Goal: Find specific page/section: Find specific page/section

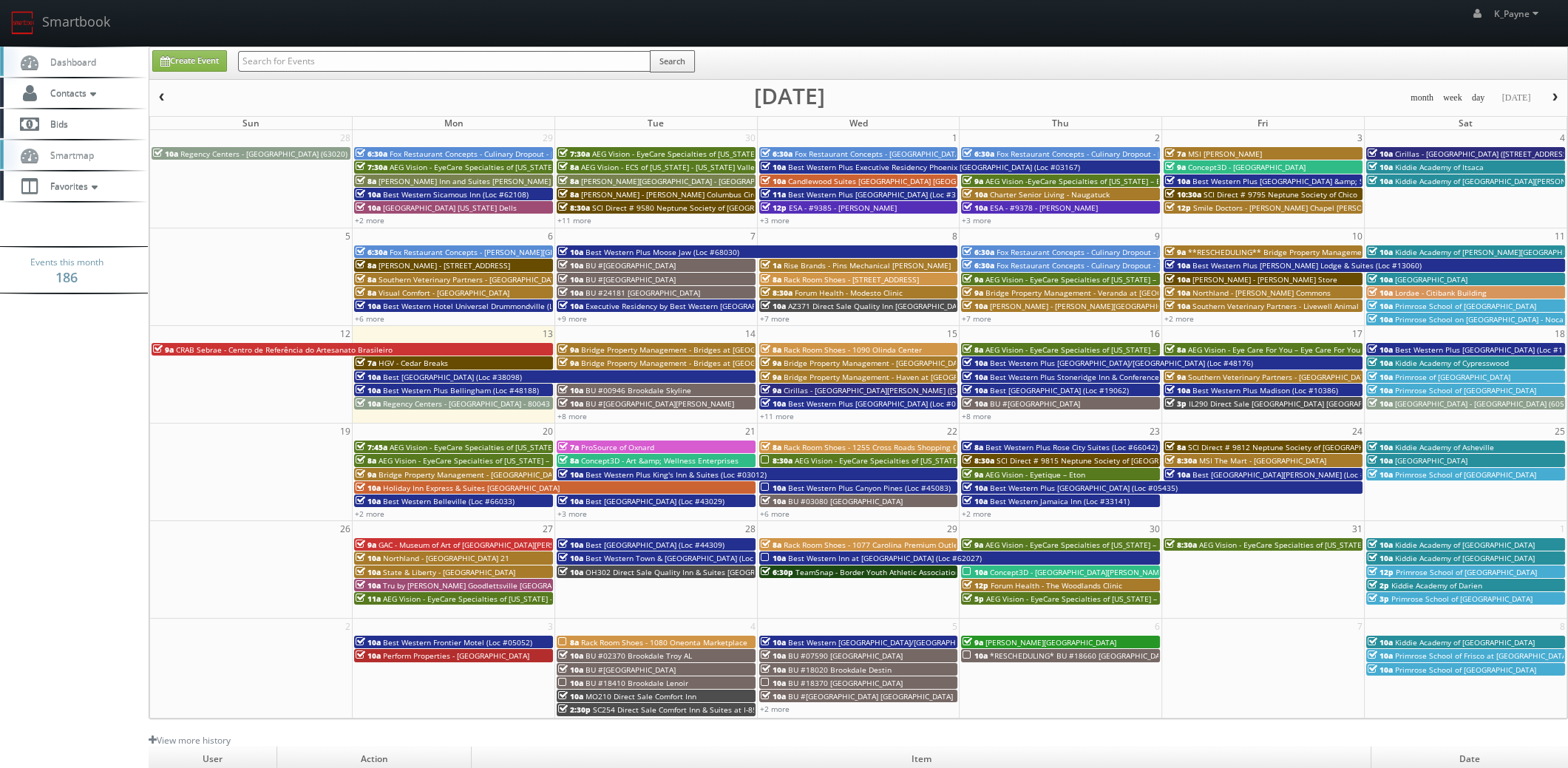
click at [369, 60] on input "text" at bounding box center [444, 61] width 412 height 21
type input "80099"
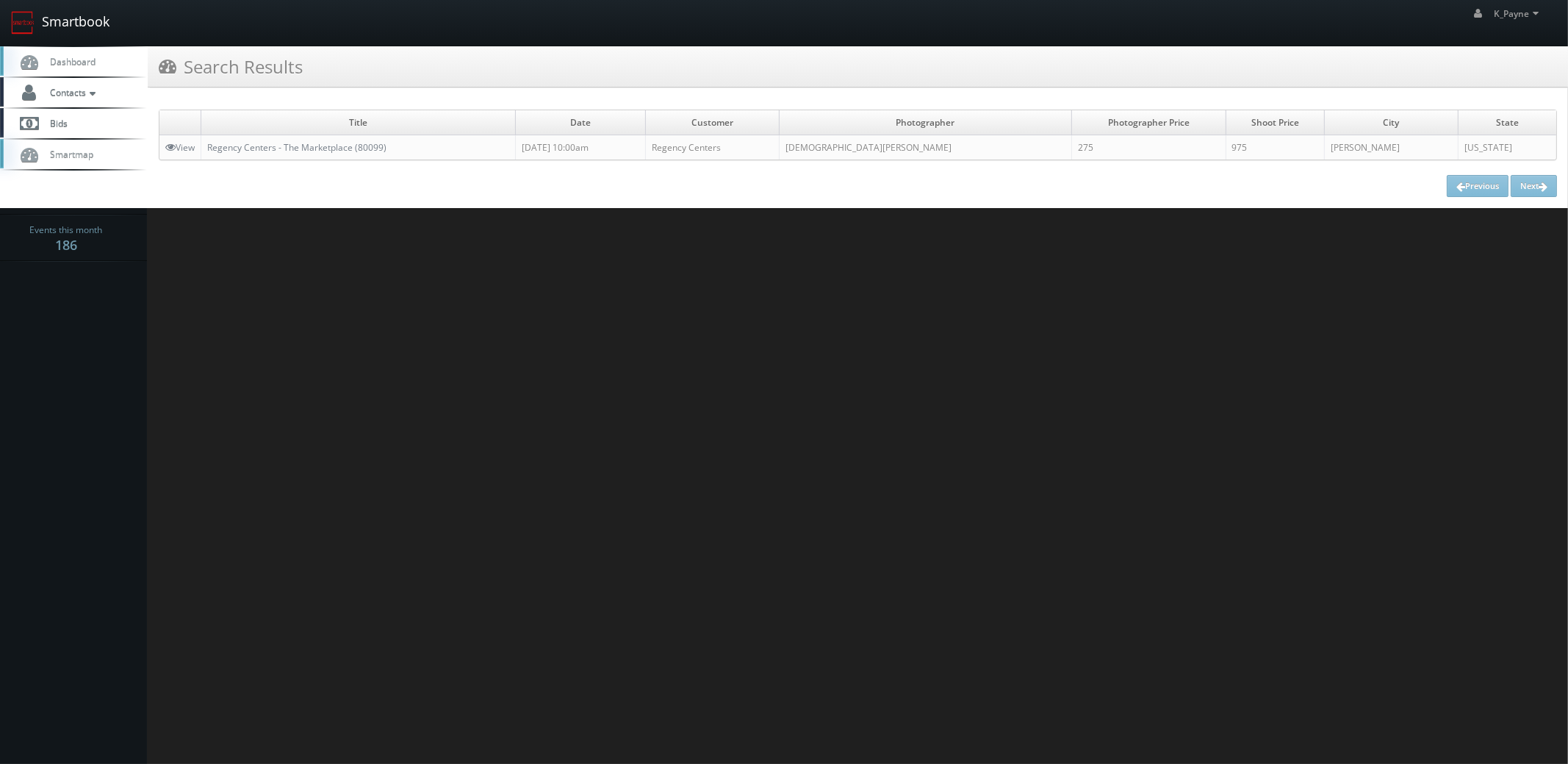
click at [52, 14] on link "Smartbook" at bounding box center [60, 22] width 120 height 45
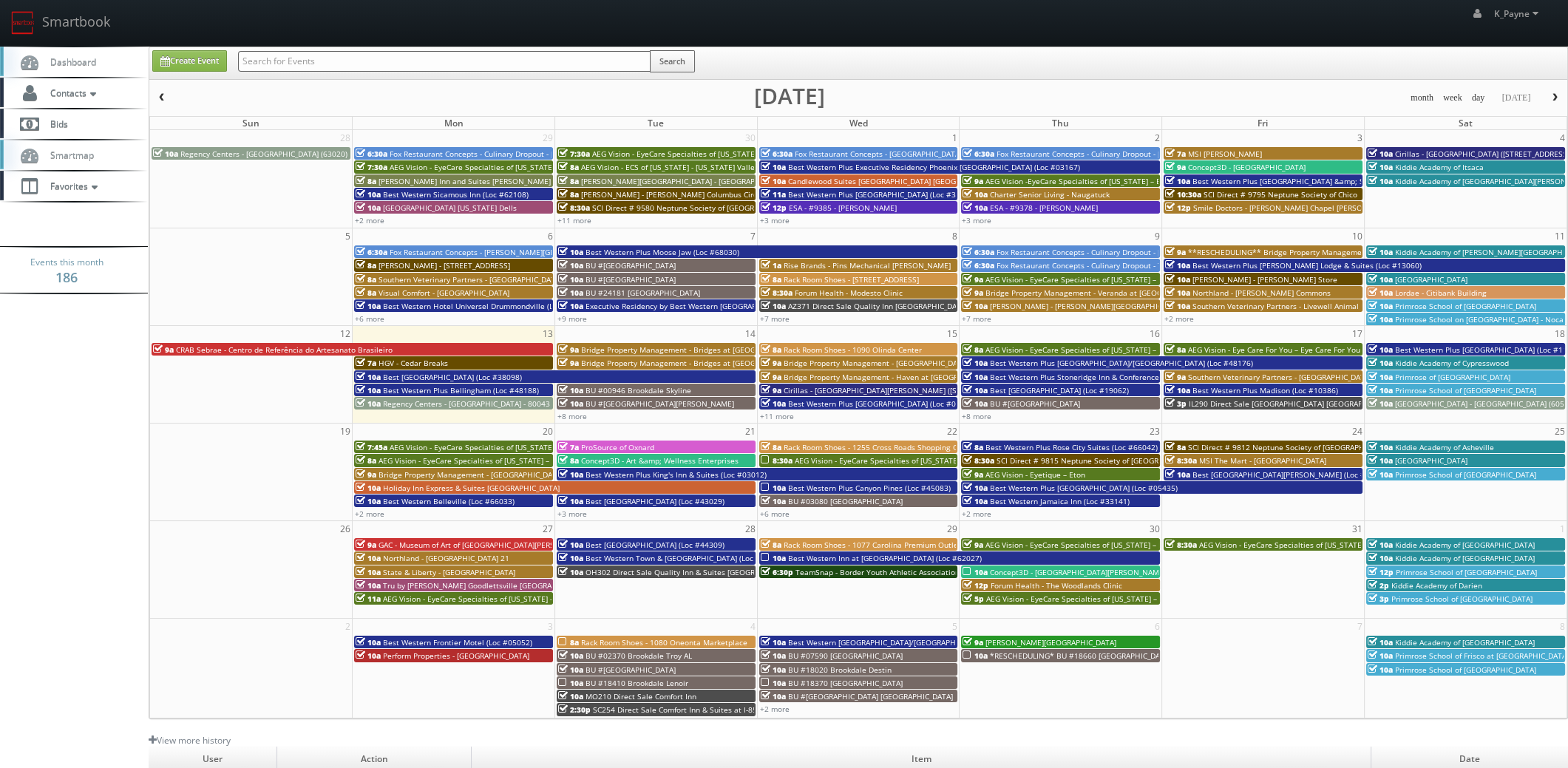
click at [278, 51] on input "text" at bounding box center [444, 61] width 412 height 21
type input "90017"
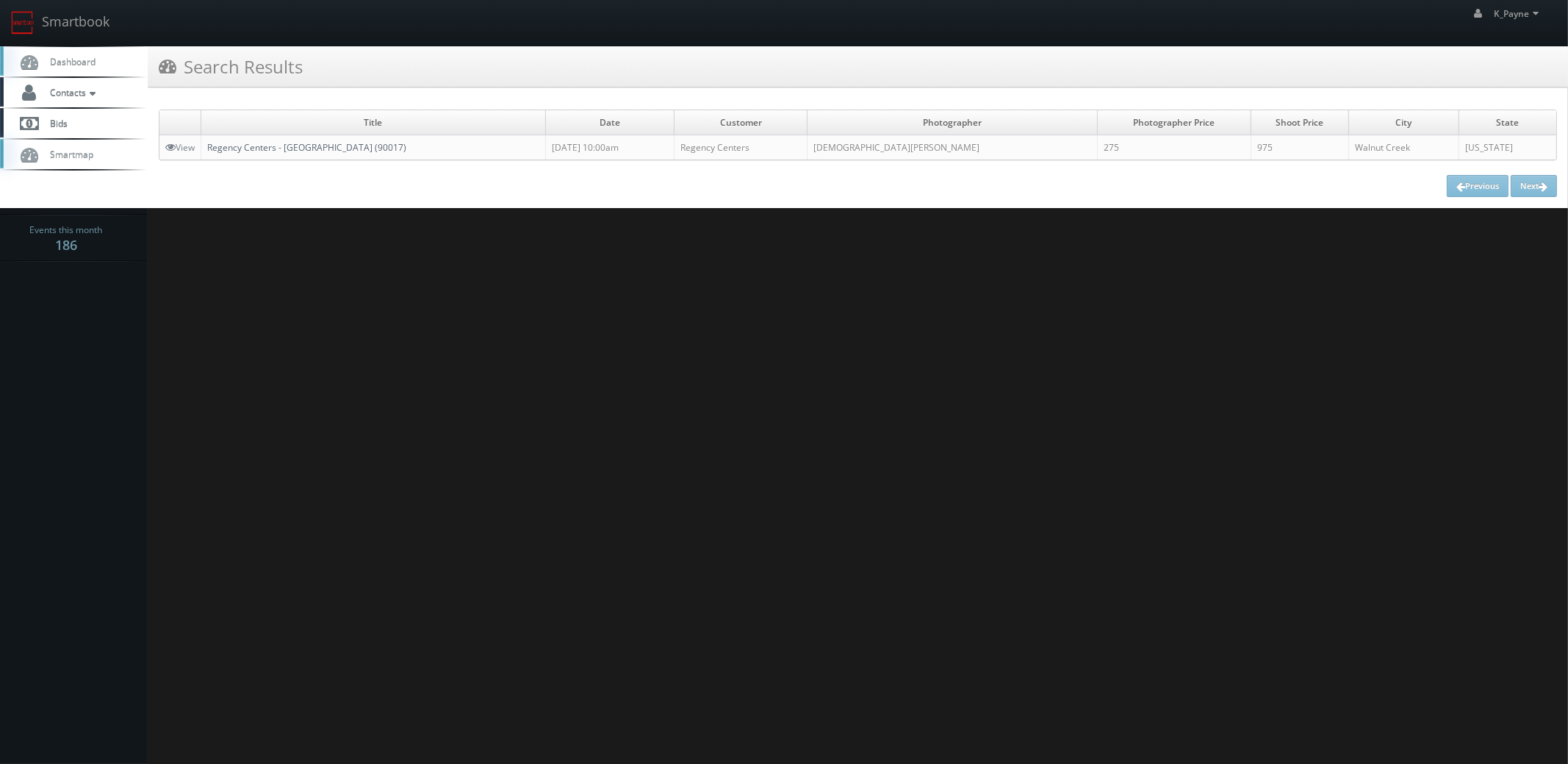
click at [324, 146] on link "Regency Centers - [GEOGRAPHIC_DATA] (90017)" at bounding box center [307, 147] width 199 height 13
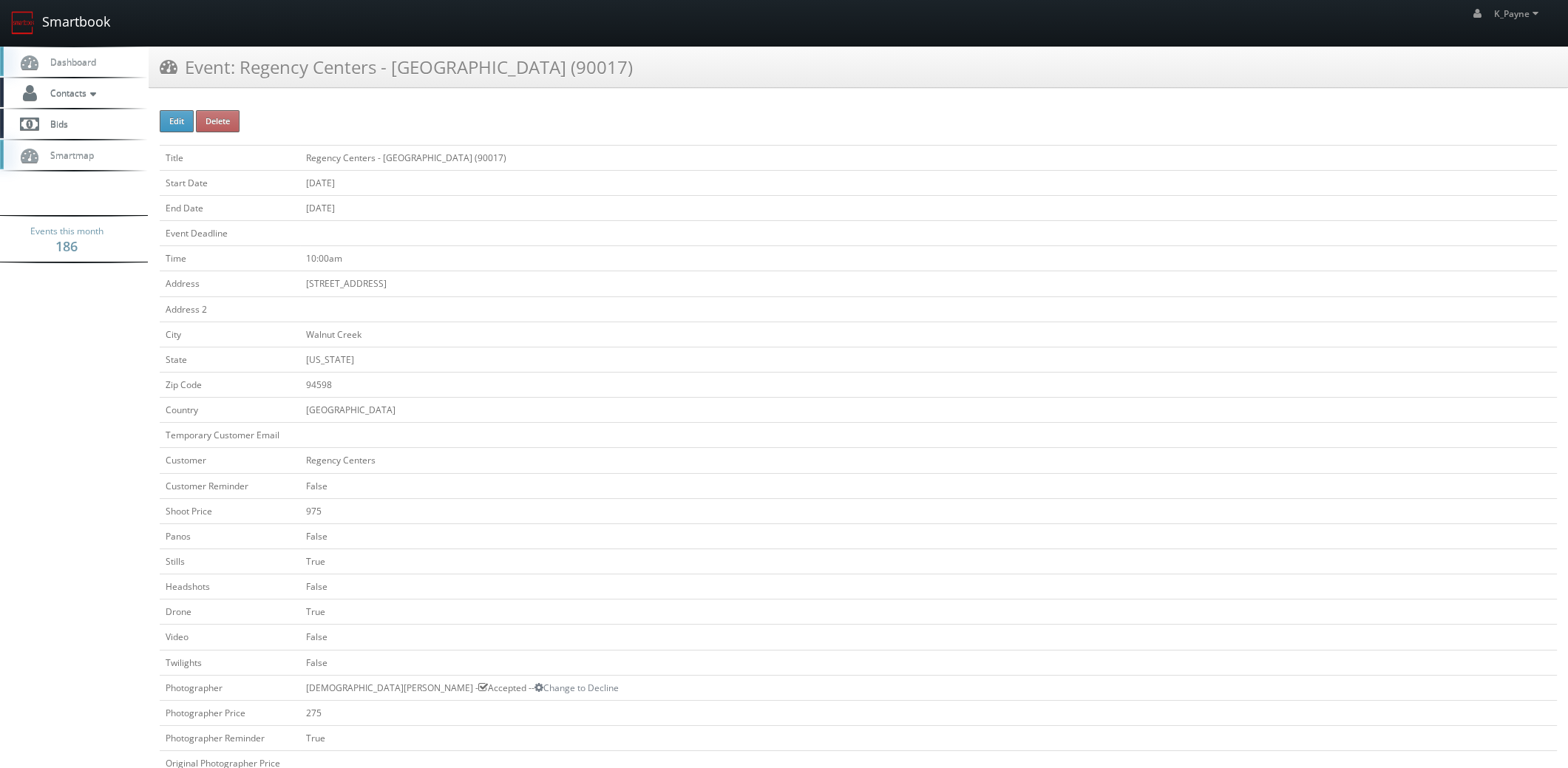
click at [56, 13] on link "Smartbook" at bounding box center [60, 22] width 121 height 46
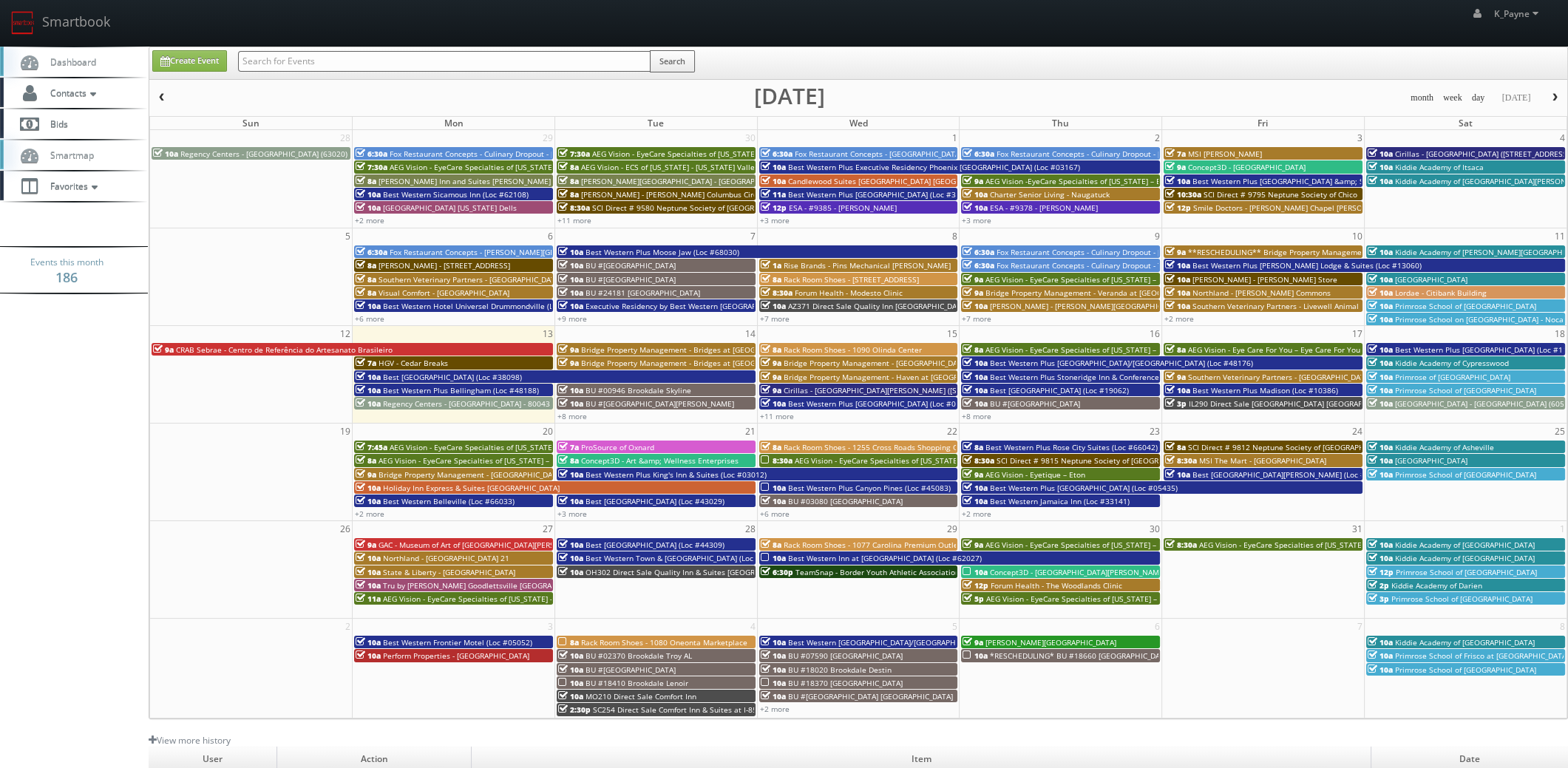
click at [300, 56] on input "text" at bounding box center [444, 61] width 412 height 21
type input "mandarin"
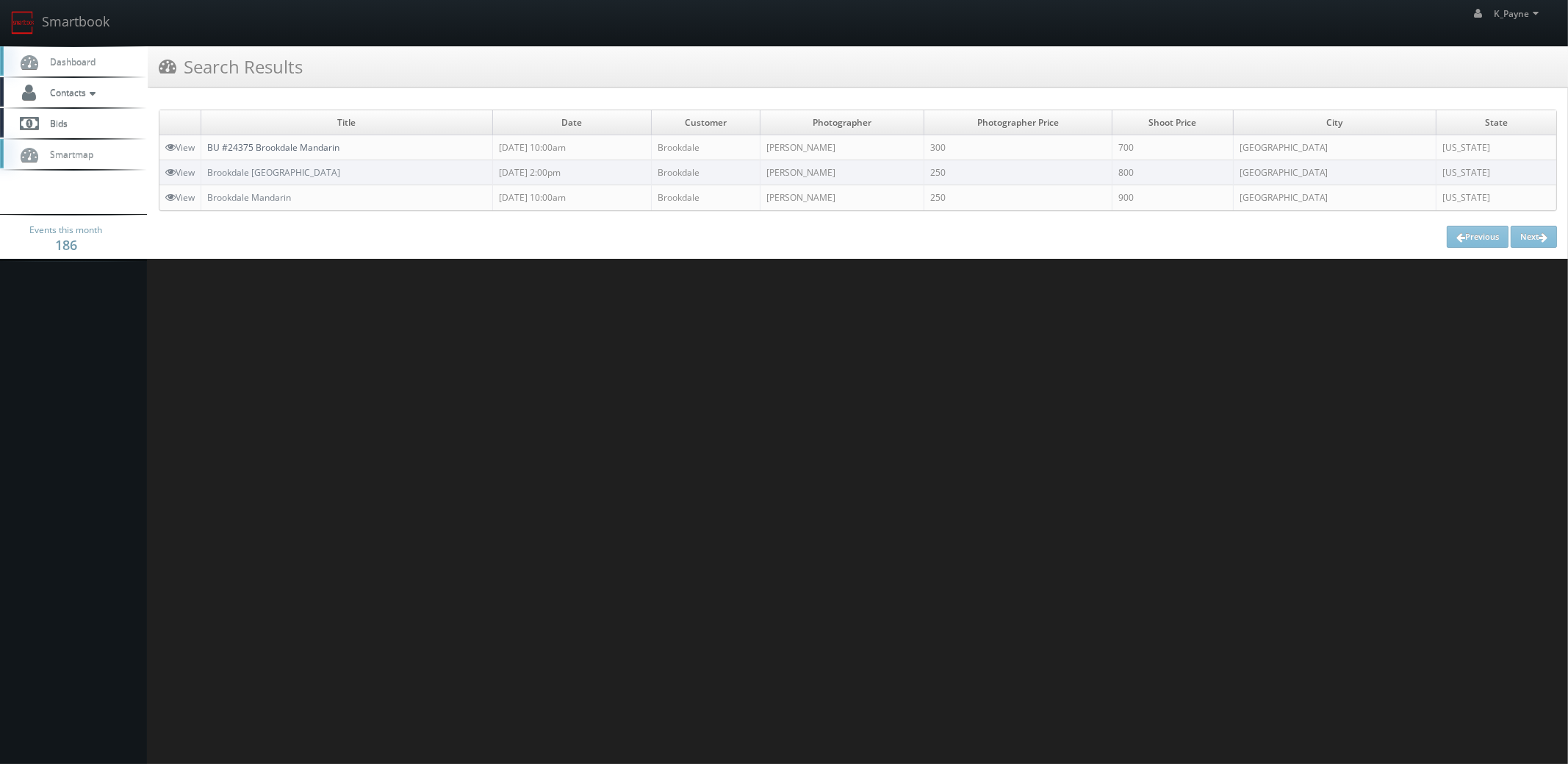
click at [308, 143] on link "BU #24375 Brookdale Mandarin" at bounding box center [273, 147] width 132 height 13
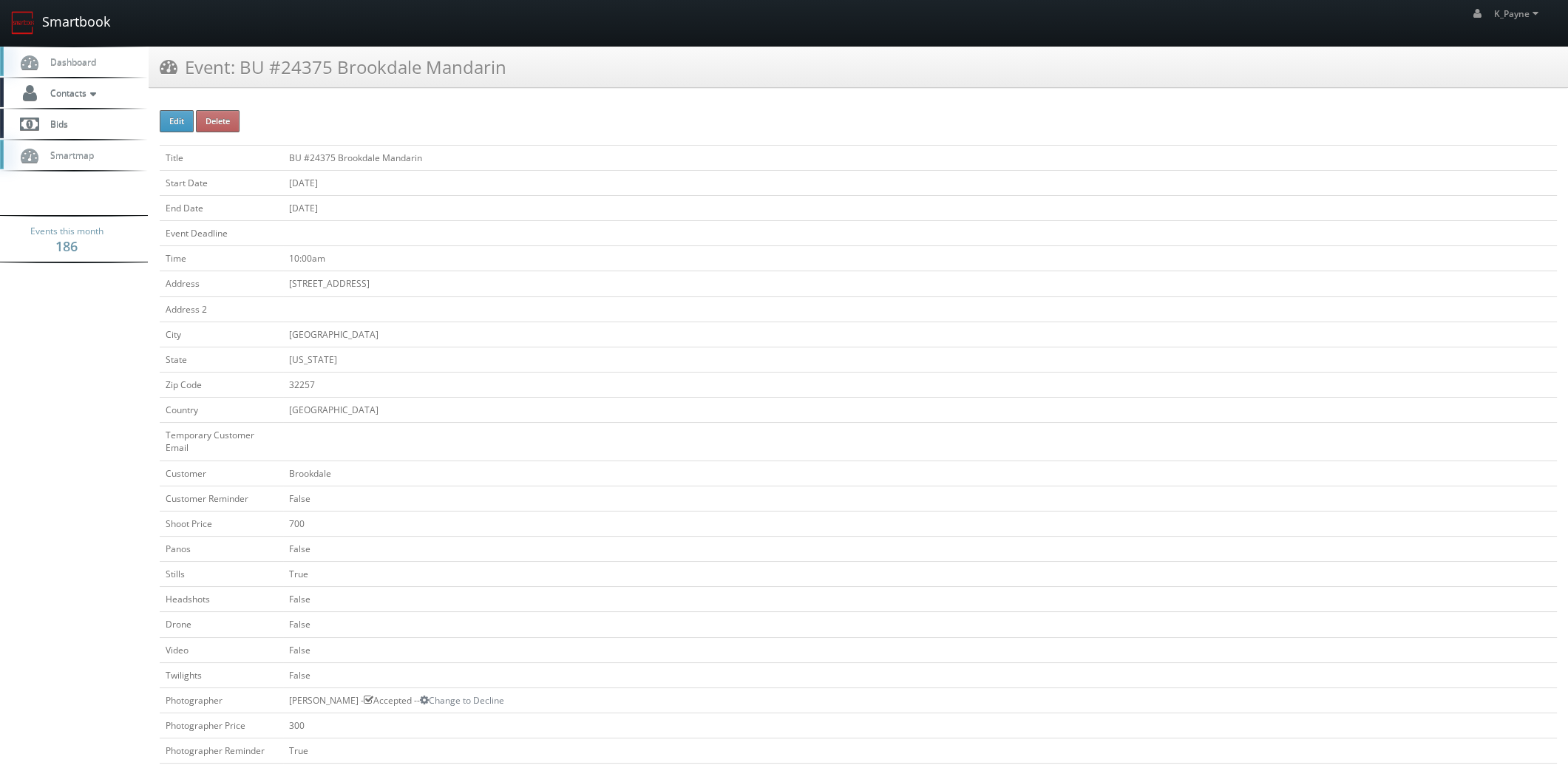
click at [57, 35] on link "Smartbook" at bounding box center [60, 22] width 121 height 46
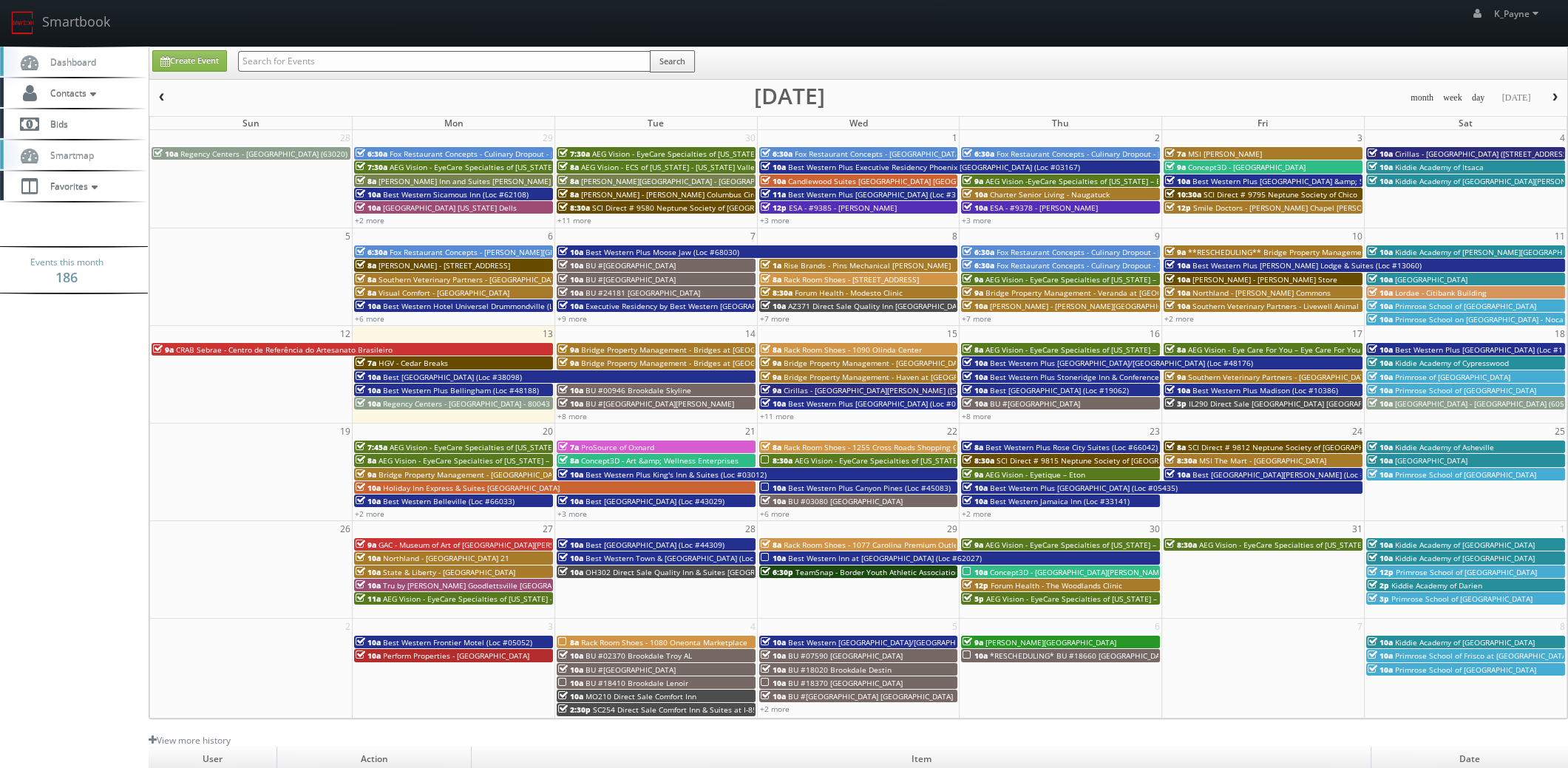
click at [278, 70] on input "text" at bounding box center [444, 61] width 412 height 21
type input "providence"
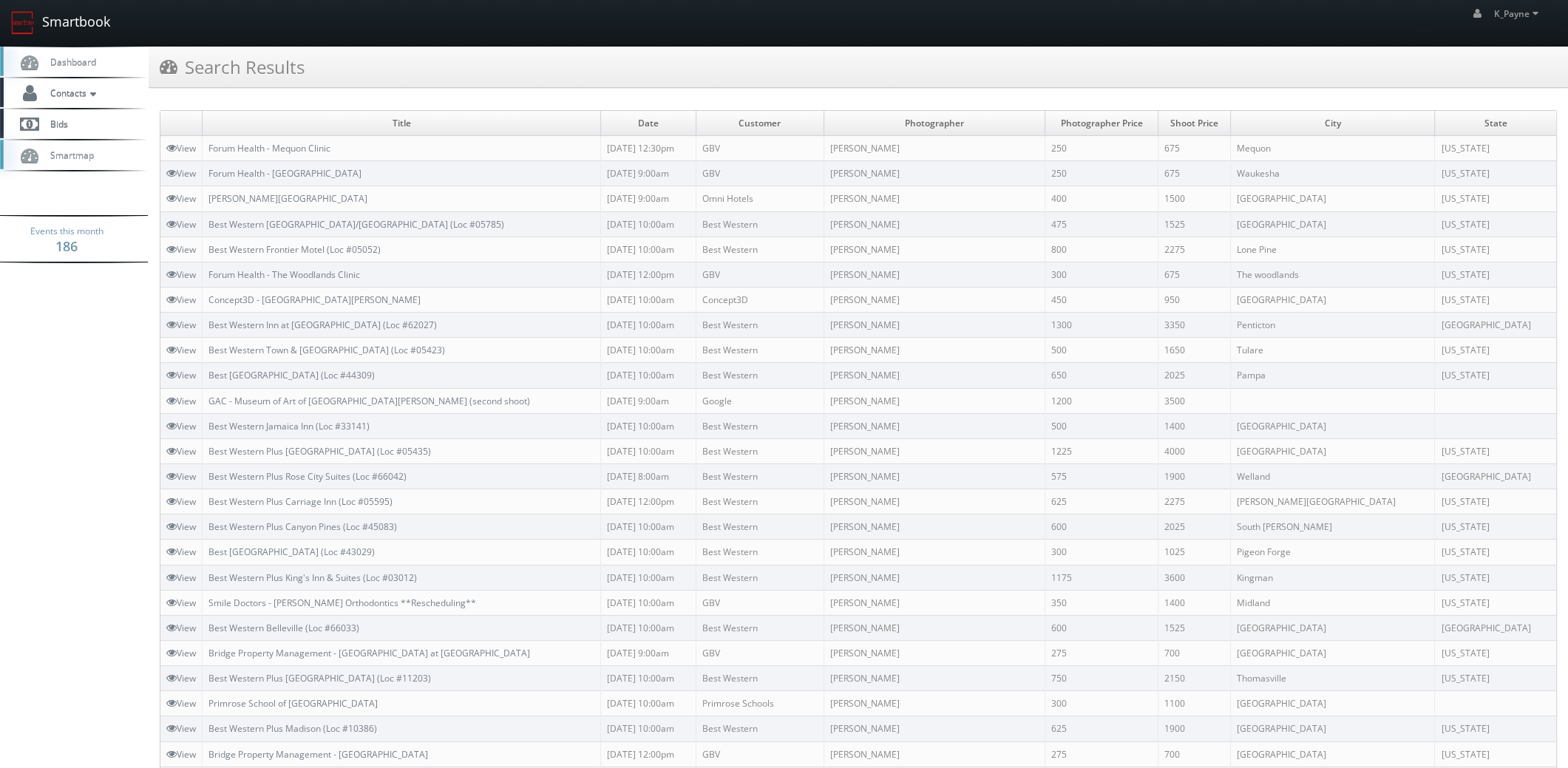
click at [85, 28] on link "Smartbook" at bounding box center [60, 22] width 121 height 46
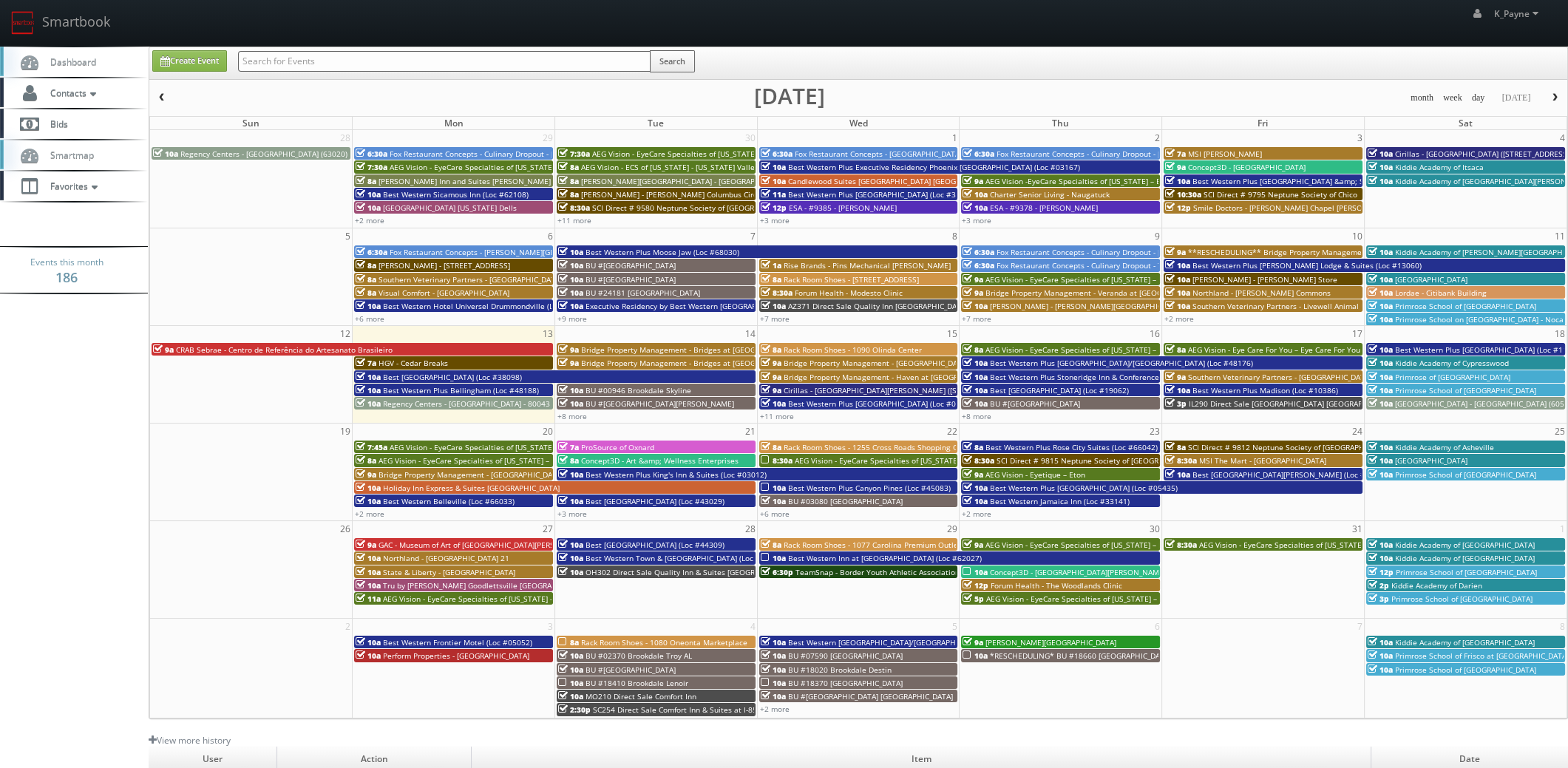
click at [319, 61] on input "text" at bounding box center [444, 61] width 412 height 21
type input "506010"
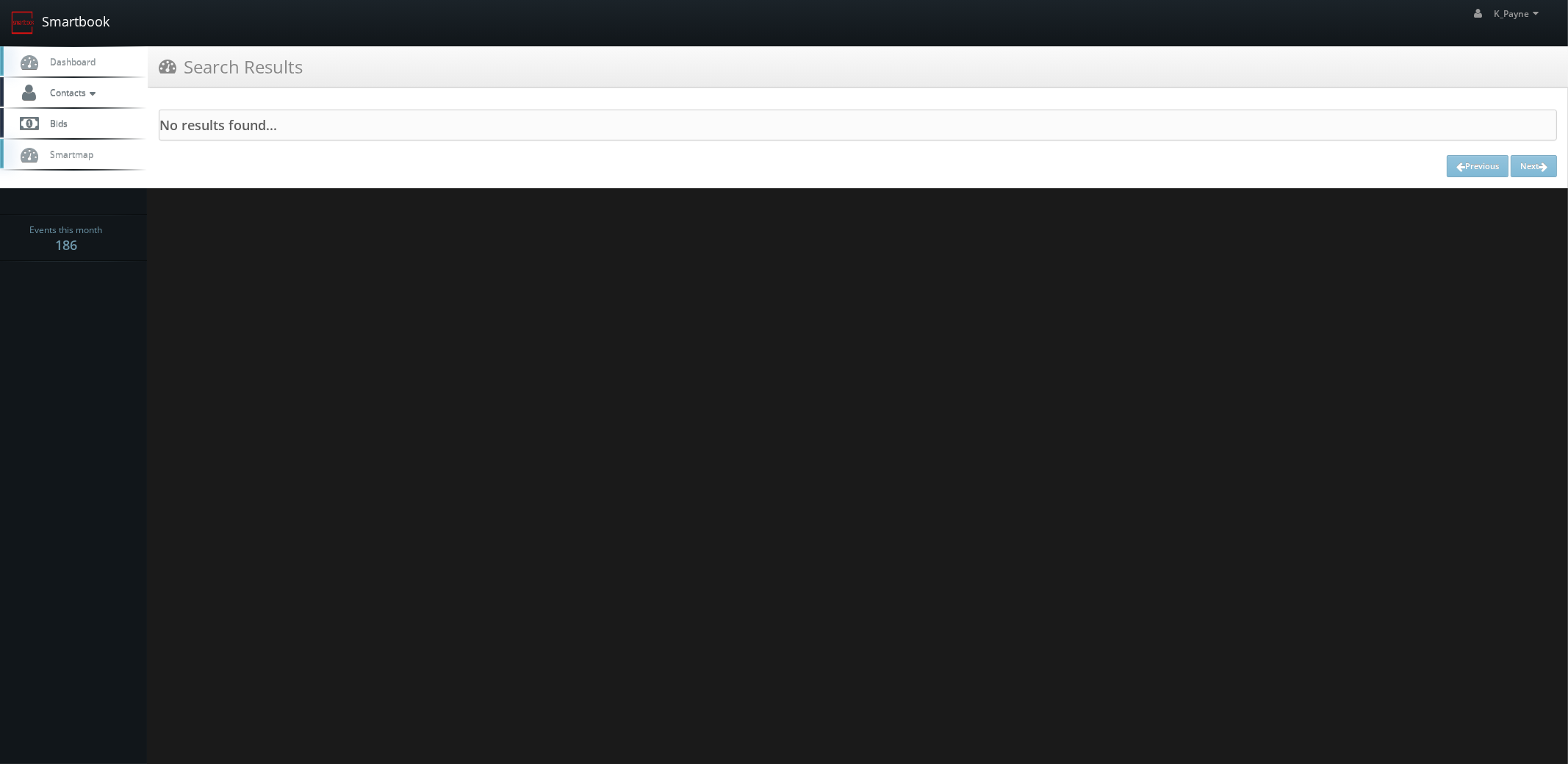
click at [84, 29] on link "Smartbook" at bounding box center [60, 22] width 120 height 45
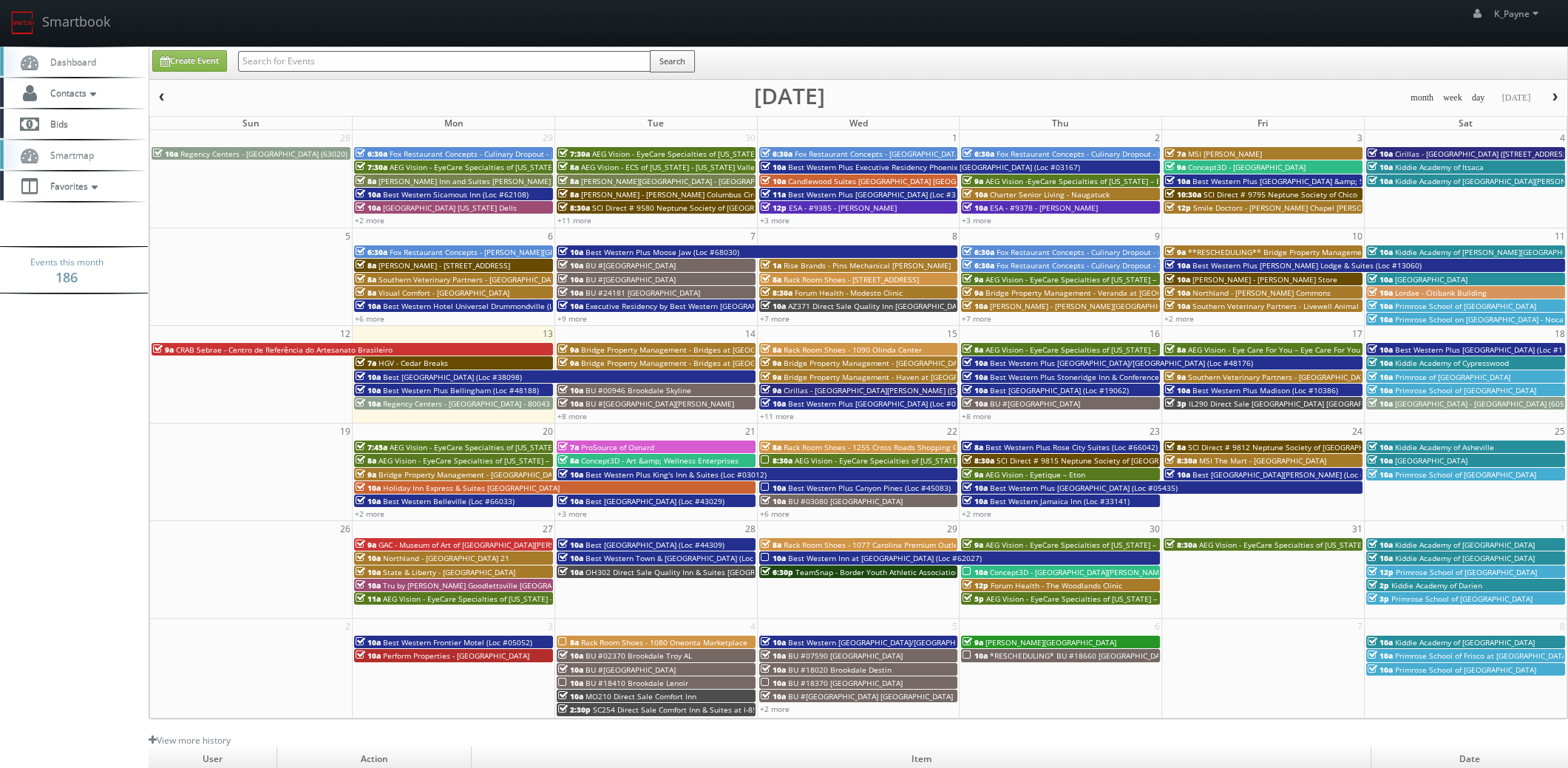
click at [306, 52] on input "text" at bounding box center [444, 61] width 412 height 21
type input "50610"
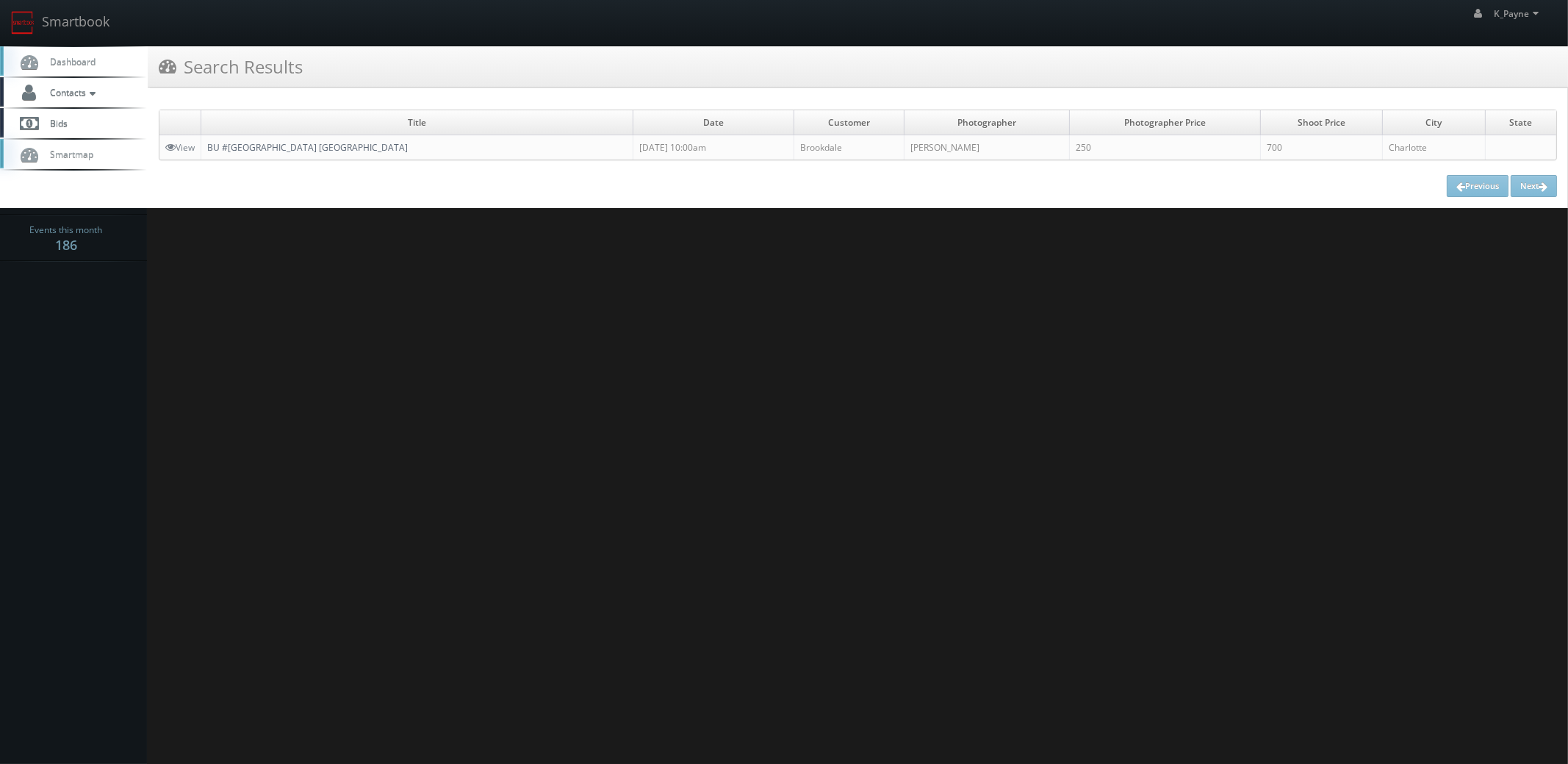
click at [338, 149] on link "BU #[GEOGRAPHIC_DATA] [GEOGRAPHIC_DATA]" at bounding box center [307, 147] width 201 height 13
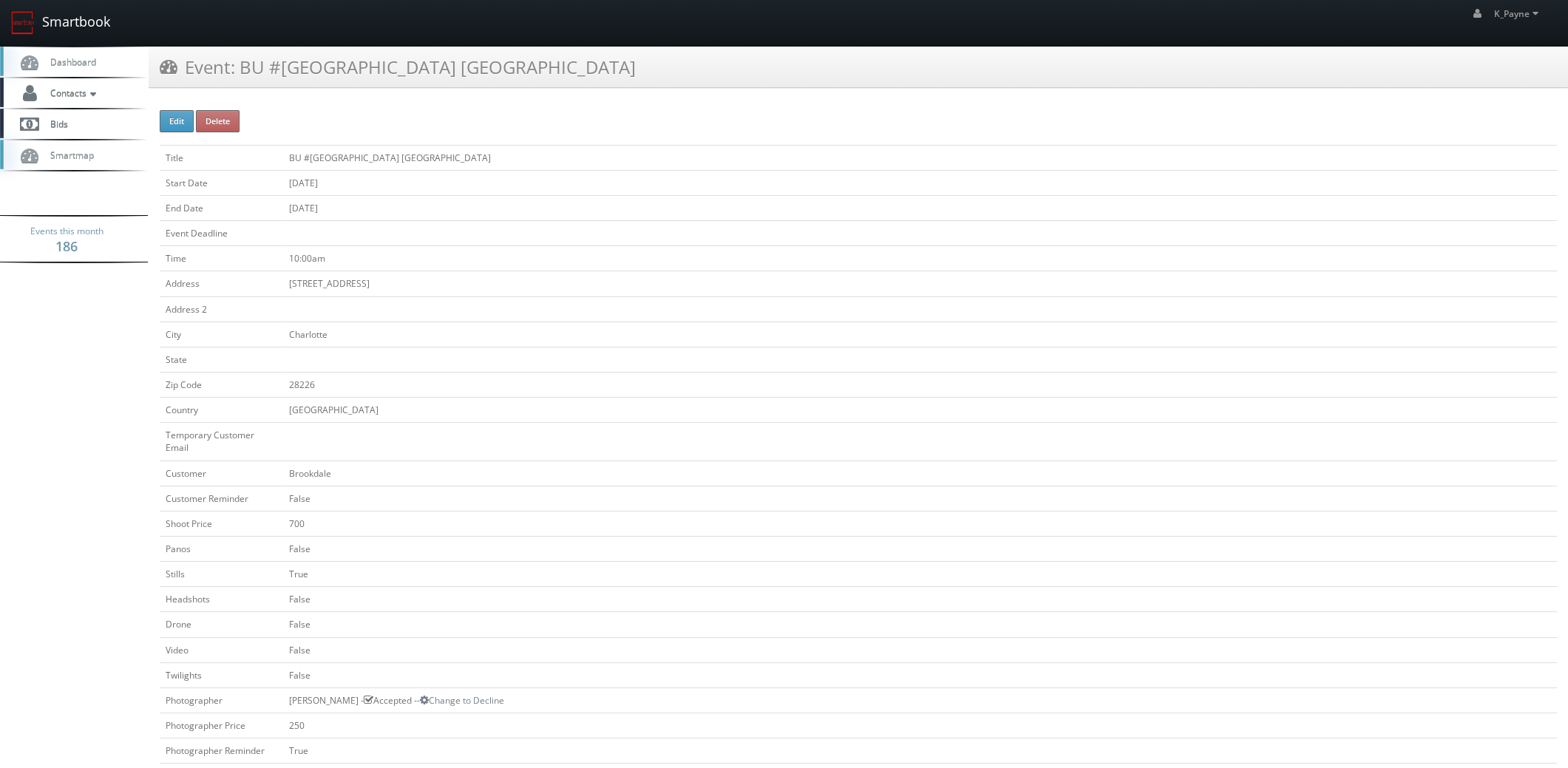
click at [40, 19] on link "Smartbook" at bounding box center [60, 22] width 121 height 46
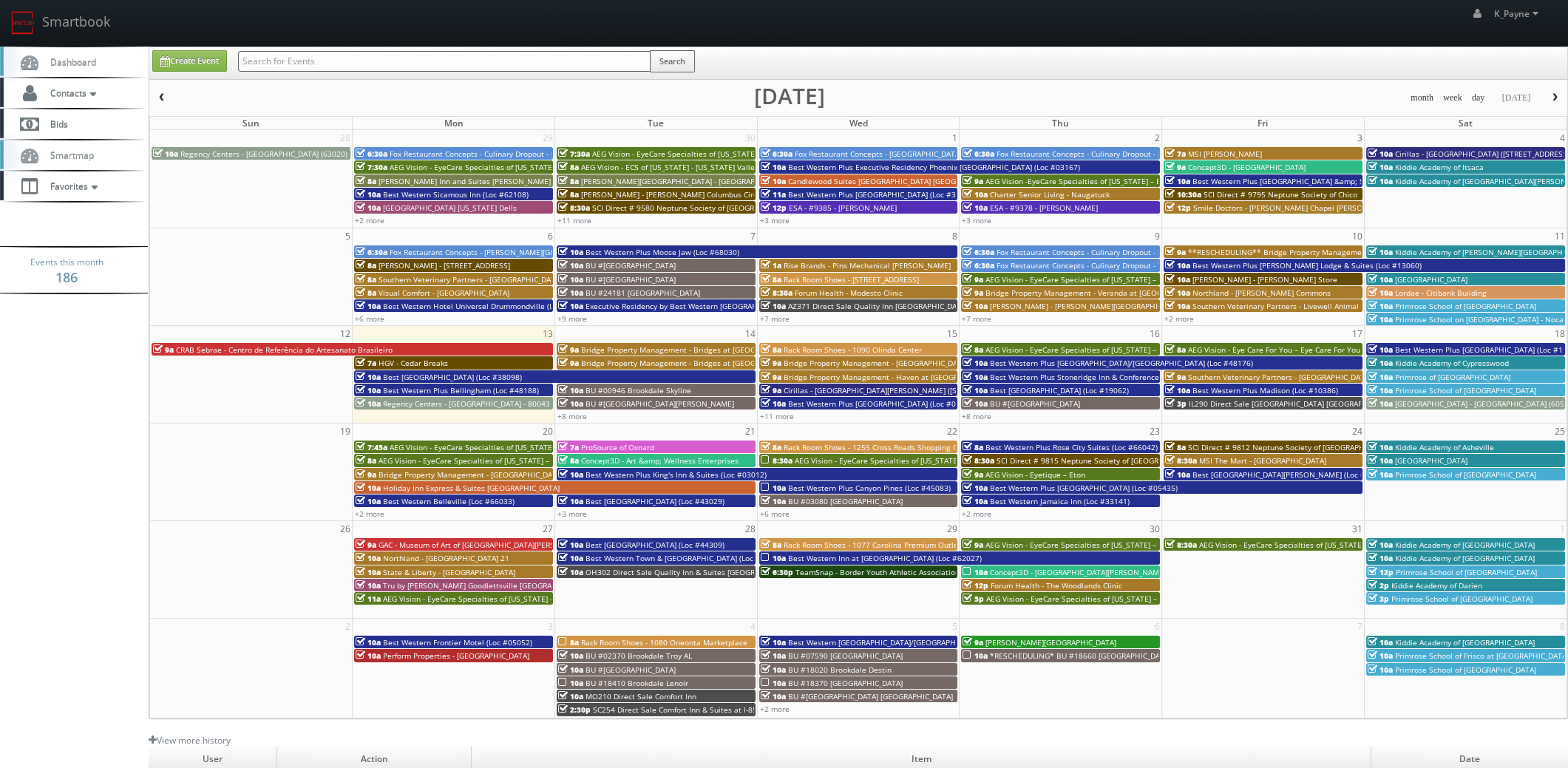
click at [295, 58] on input "text" at bounding box center [444, 61] width 412 height 21
type input "63020"
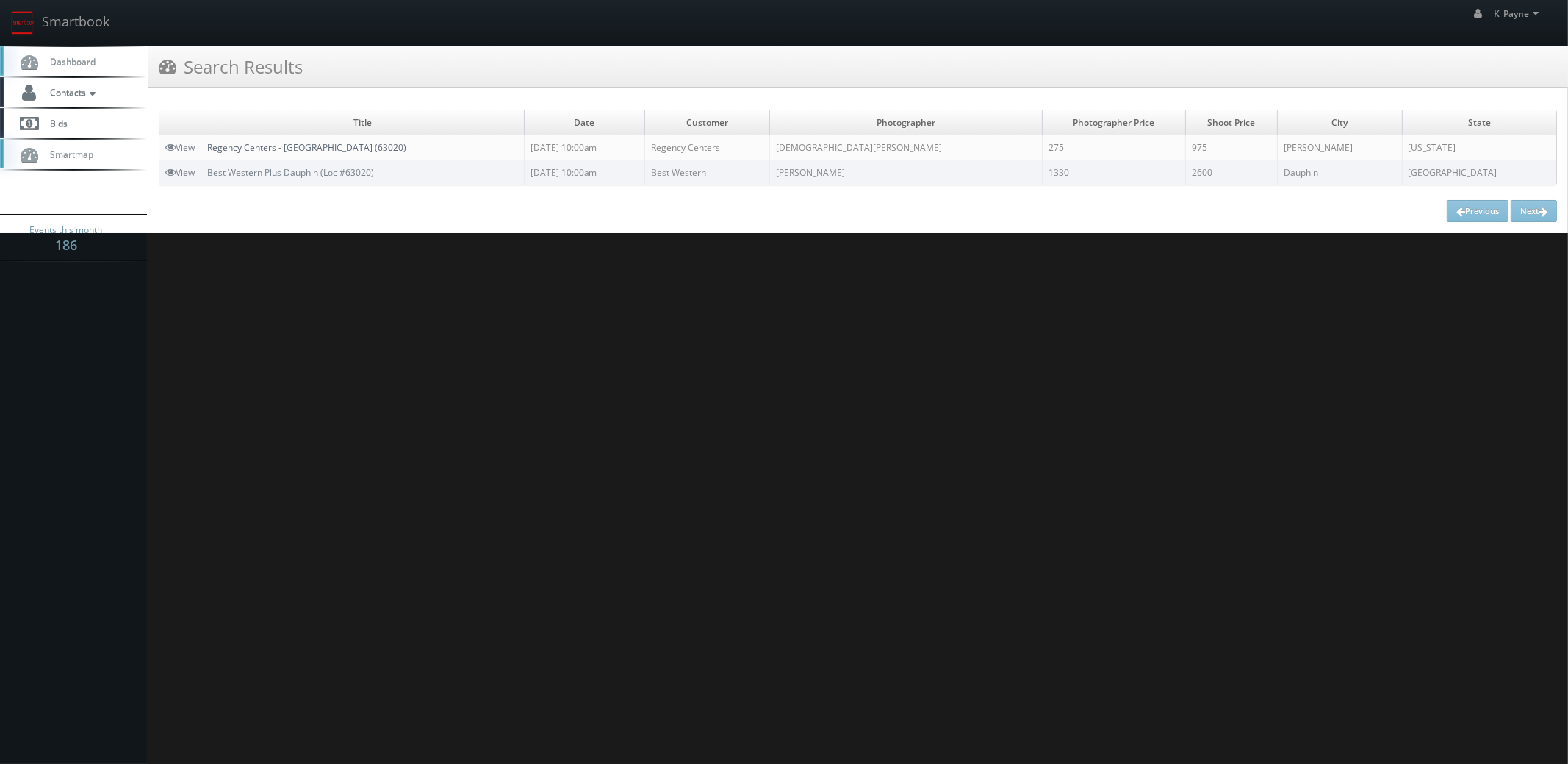
click at [307, 141] on link "Regency Centers - [GEOGRAPHIC_DATA] (63020)" at bounding box center [307, 147] width 199 height 13
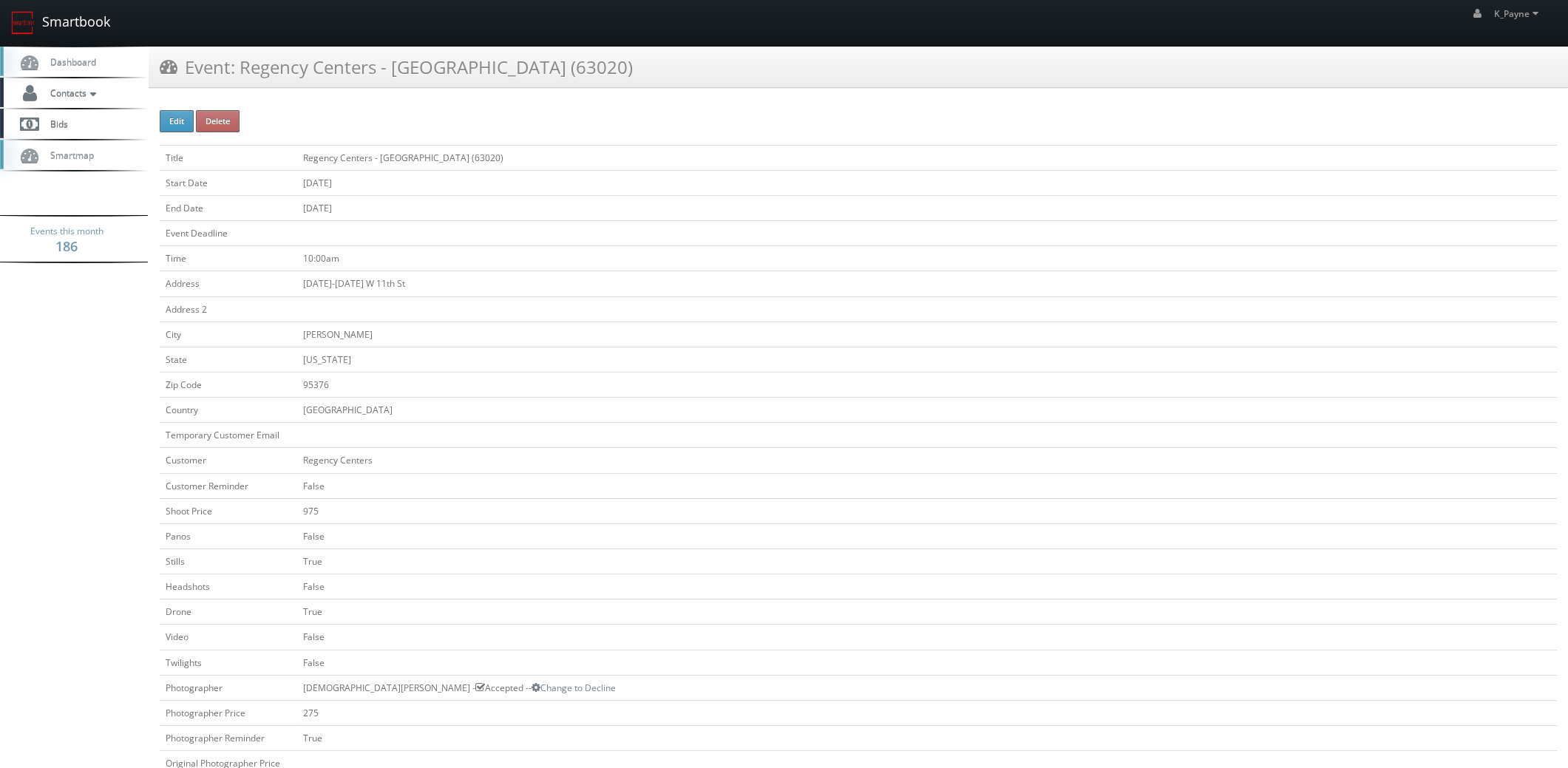
click at [80, 17] on link "Smartbook" at bounding box center [60, 22] width 121 height 46
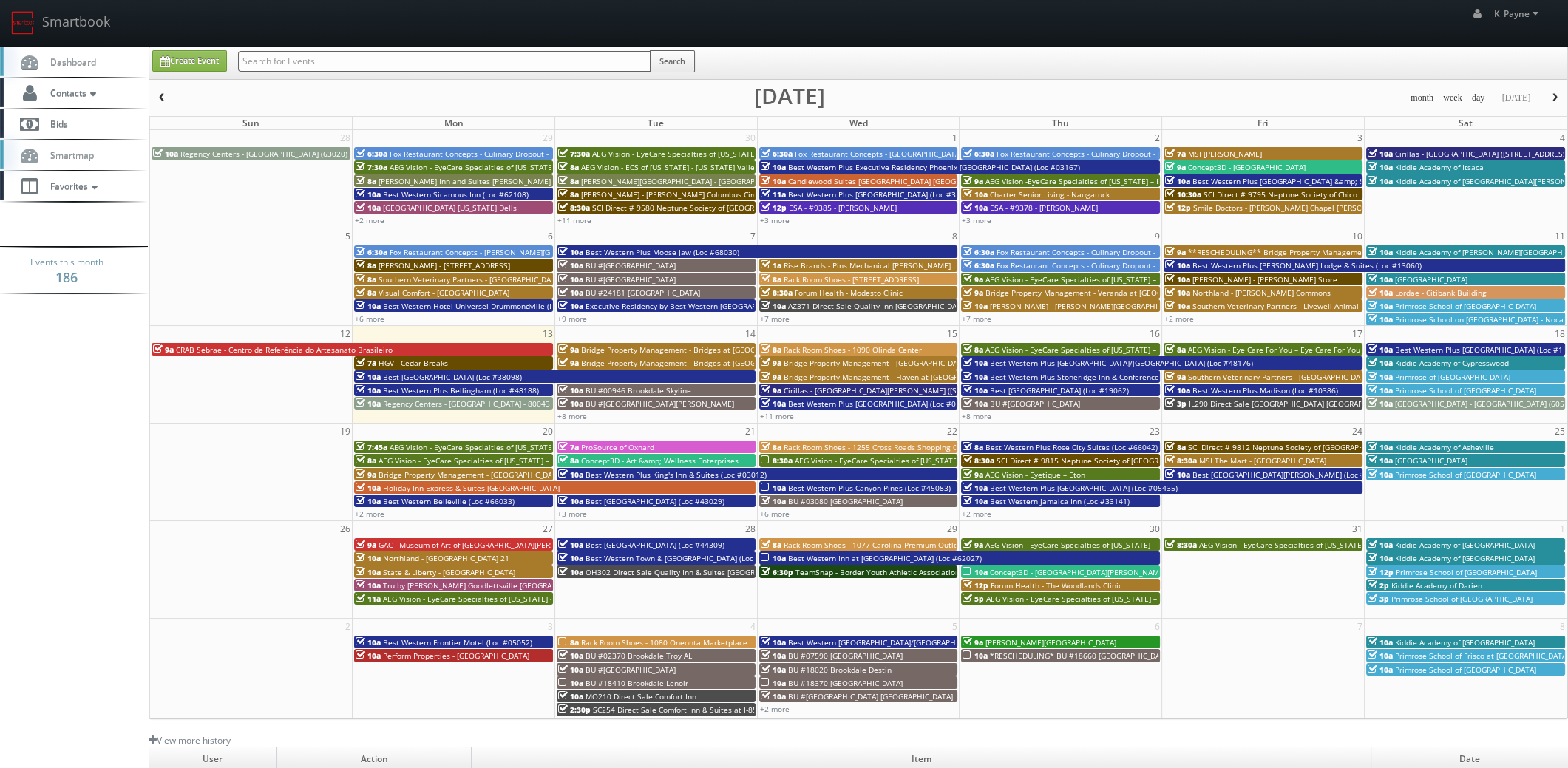
click at [296, 60] on input "text" at bounding box center [444, 61] width 412 height 21
type input "edison"
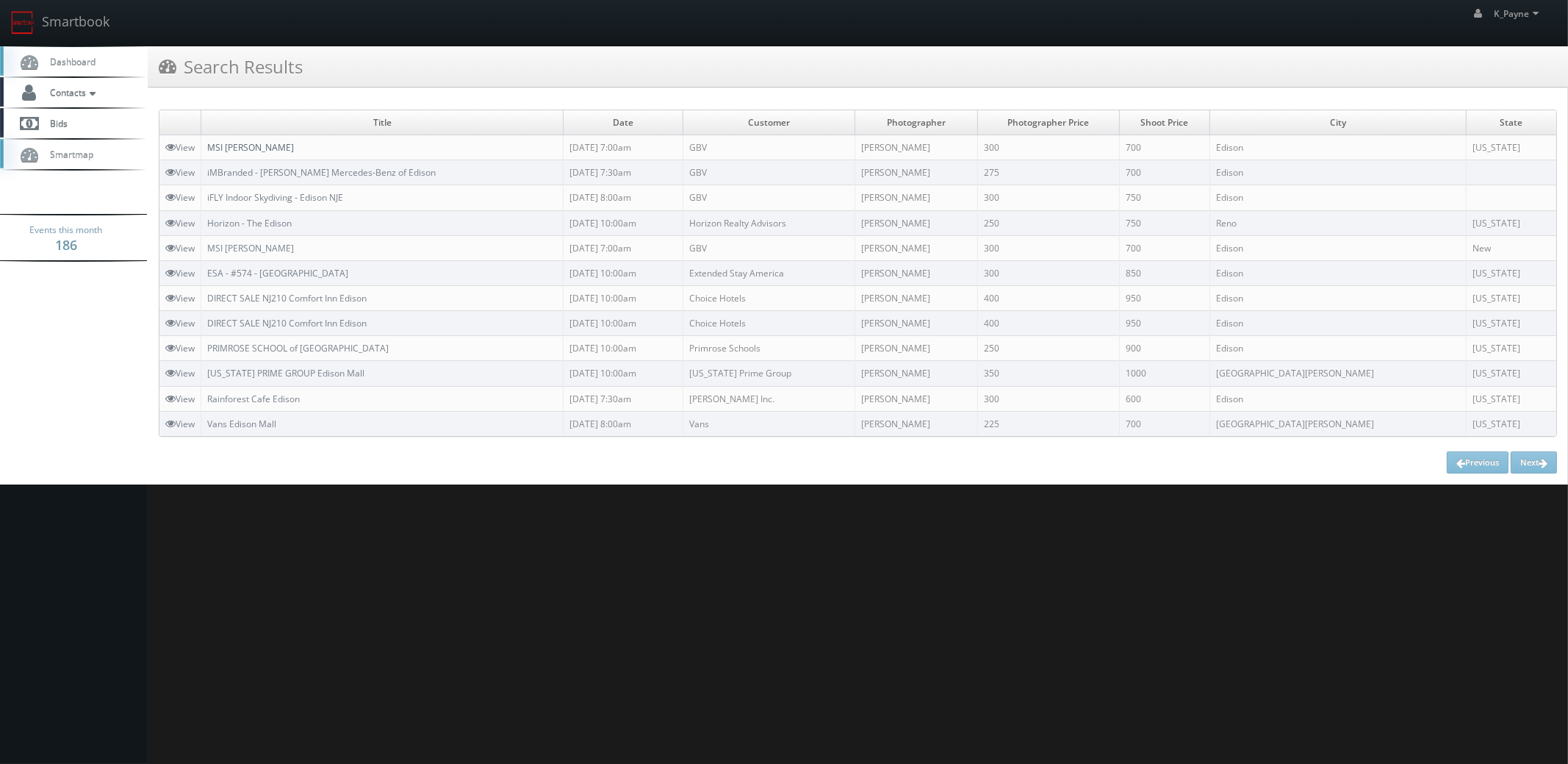
click at [237, 144] on link "MSI [PERSON_NAME]" at bounding box center [251, 147] width 87 height 13
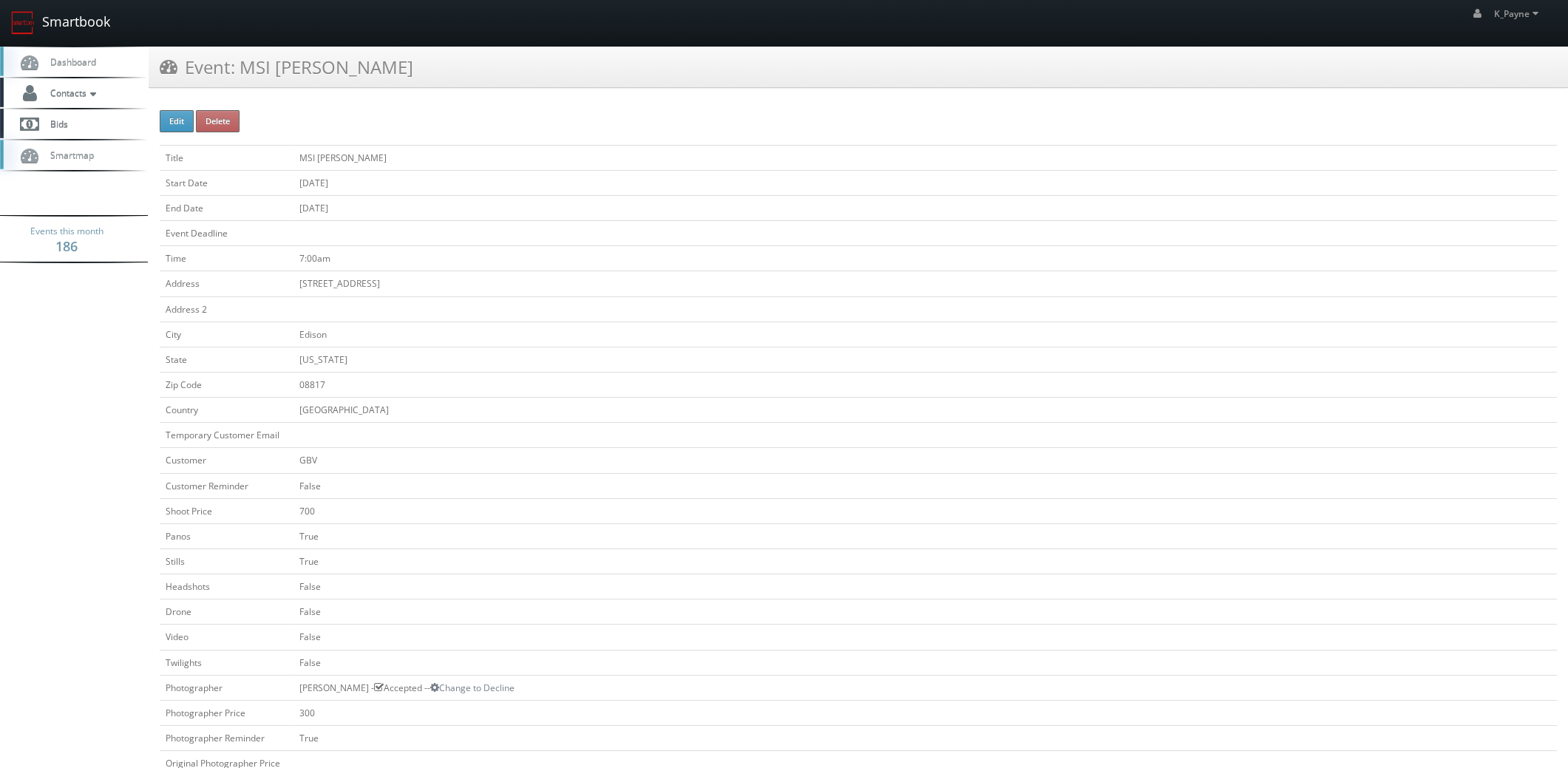
click at [56, 25] on link "Smartbook" at bounding box center [60, 22] width 121 height 46
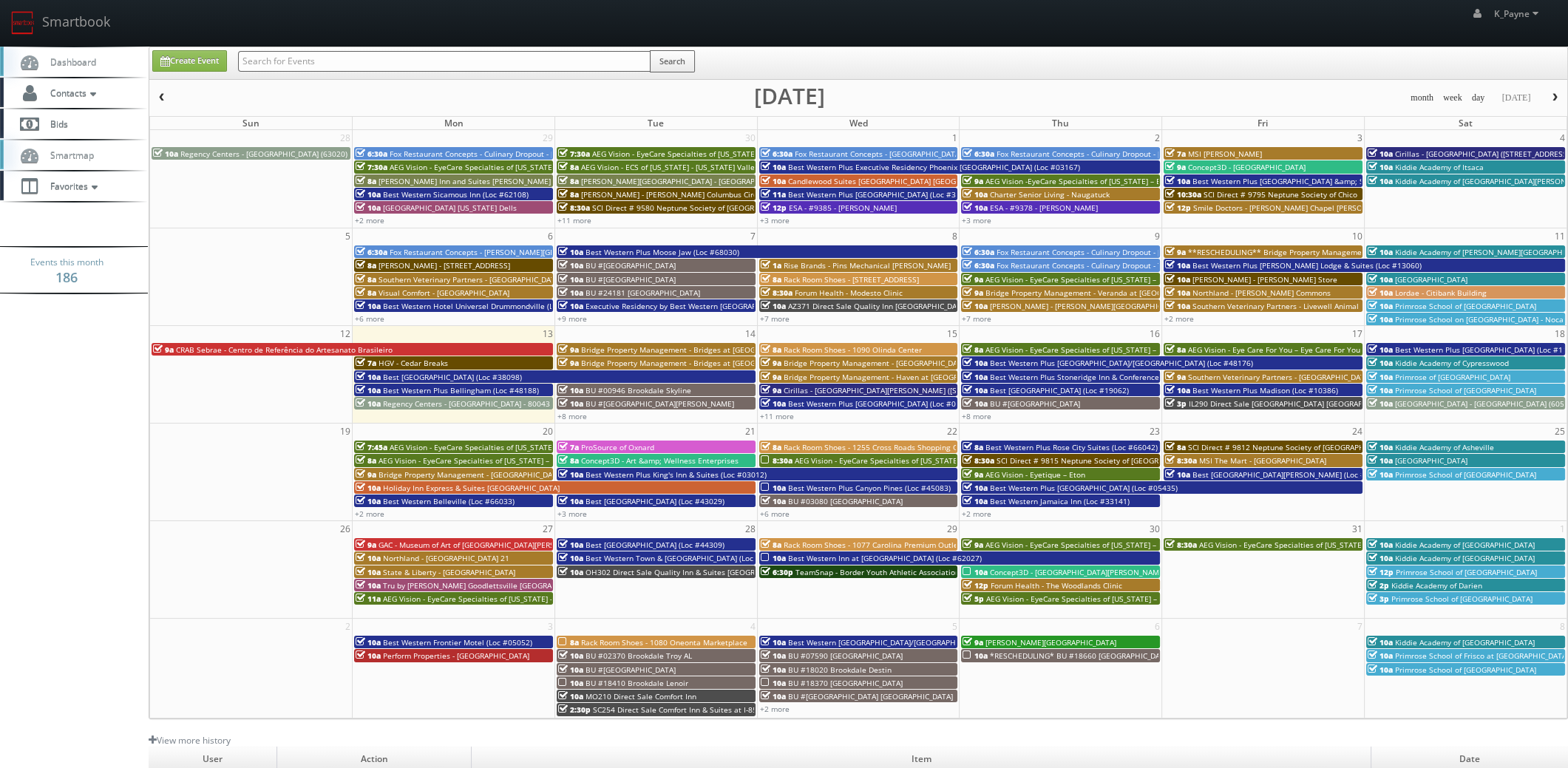
click at [265, 64] on input "text" at bounding box center [444, 61] width 412 height 21
type input "cnb04"
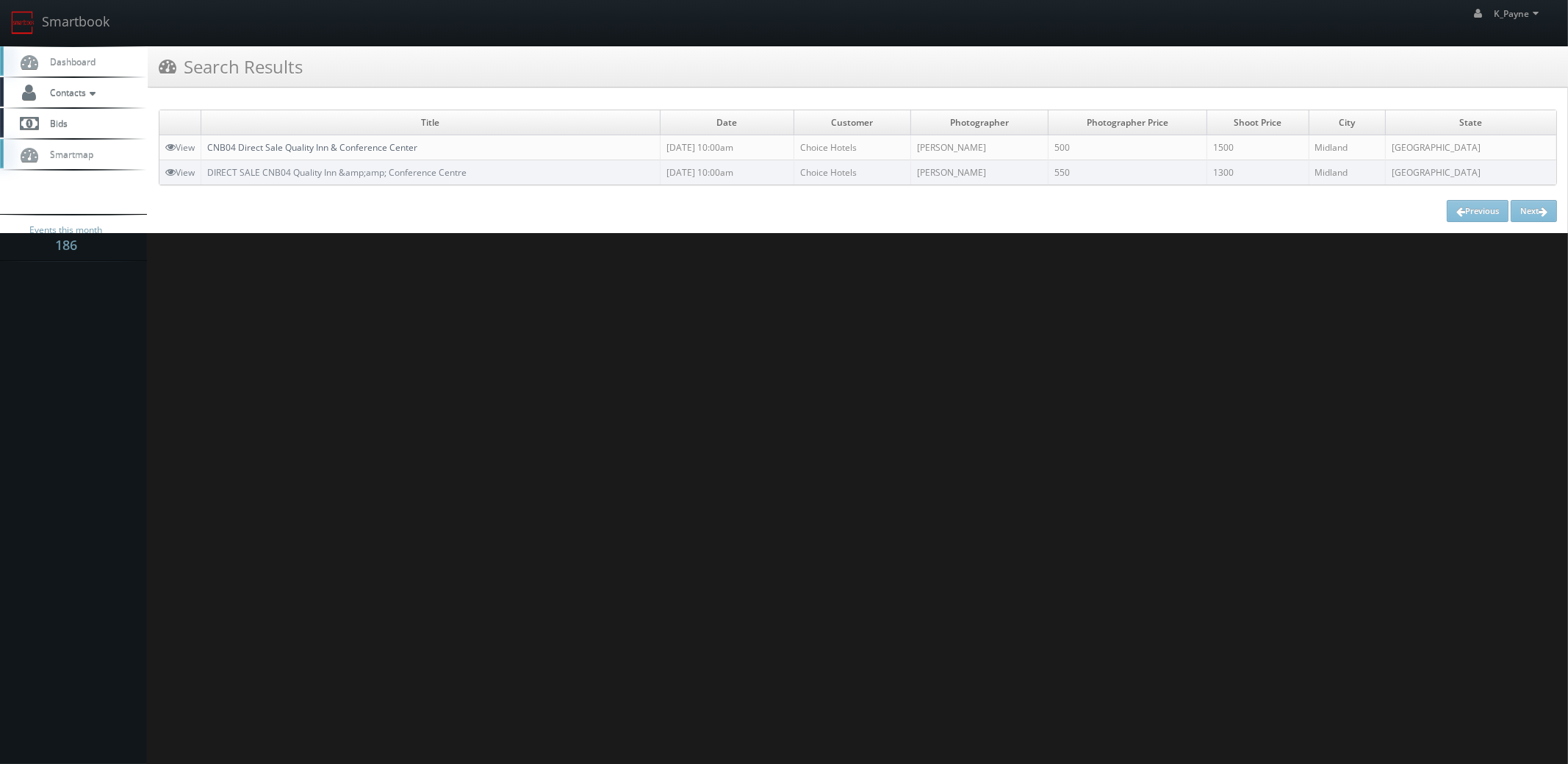
click at [396, 144] on link "CNB04 Direct Sale Quality Inn & Conference Center" at bounding box center [313, 147] width 210 height 13
